Goal: Find specific page/section: Find specific page/section

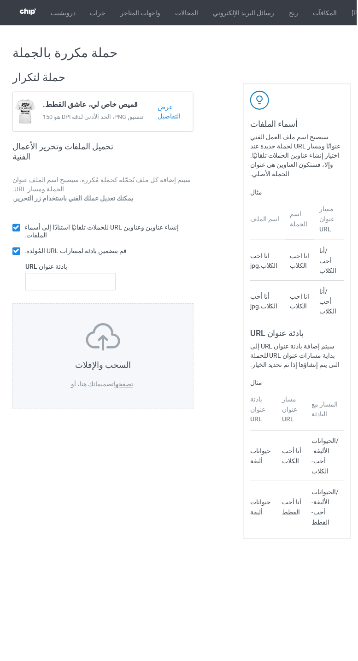
click at [179, 115] on font "عرض التفاصيل" at bounding box center [169, 112] width 23 height 17
click at [181, 112] on font "عرض التفاصيل" at bounding box center [169, 112] width 23 height 17
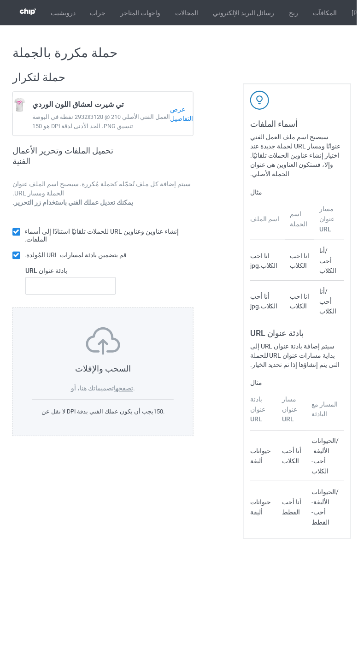
click at [173, 121] on font "عرض التفاصيل" at bounding box center [182, 114] width 23 height 17
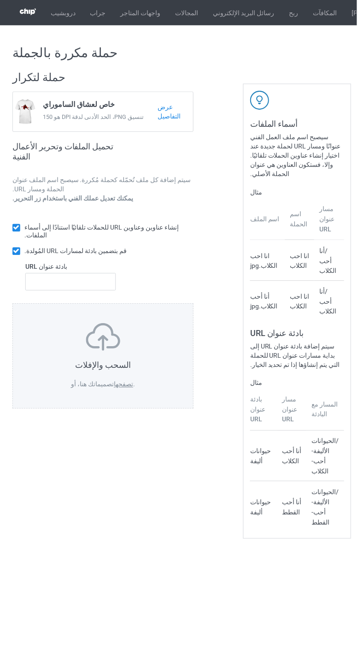
click at [181, 112] on font "عرض التفاصيل" at bounding box center [169, 112] width 23 height 17
